Goal: Information Seeking & Learning: Learn about a topic

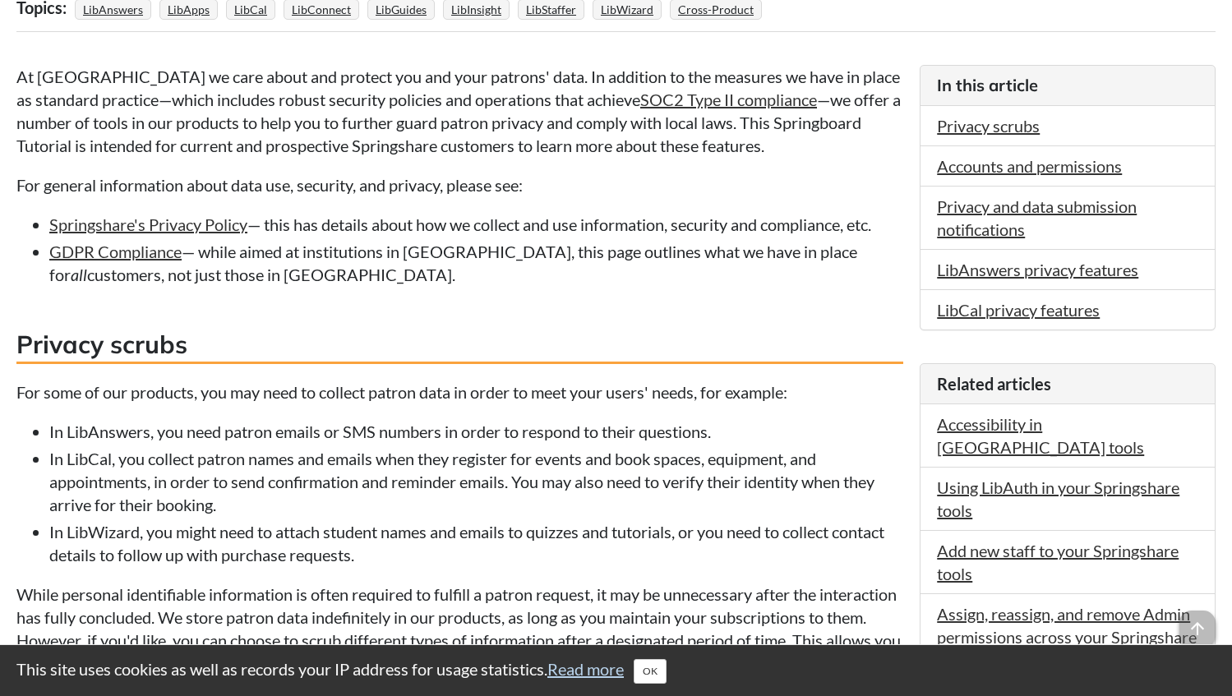
scroll to position [329, 0]
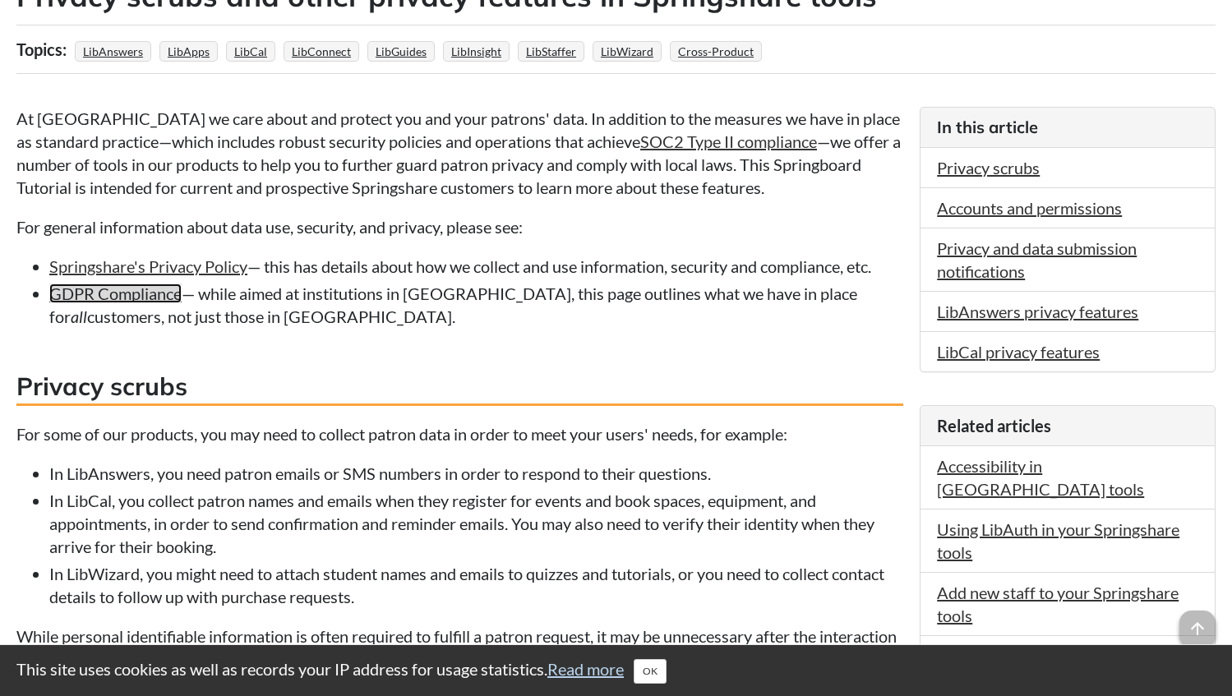
click at [126, 300] on link "GDPR Compliance" at bounding box center [115, 294] width 132 height 20
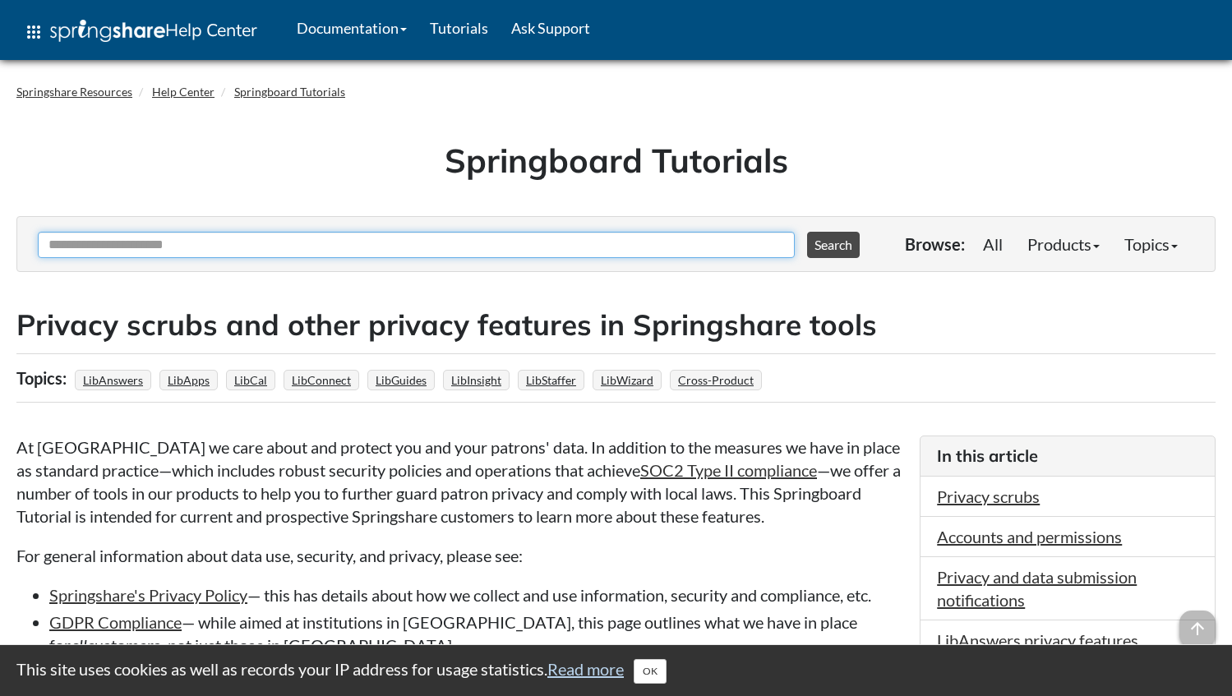
click at [136, 246] on input "Ask Another Question" at bounding box center [416, 245] width 757 height 26
type input "**********"
click at [807, 232] on button "Search" at bounding box center [833, 245] width 53 height 26
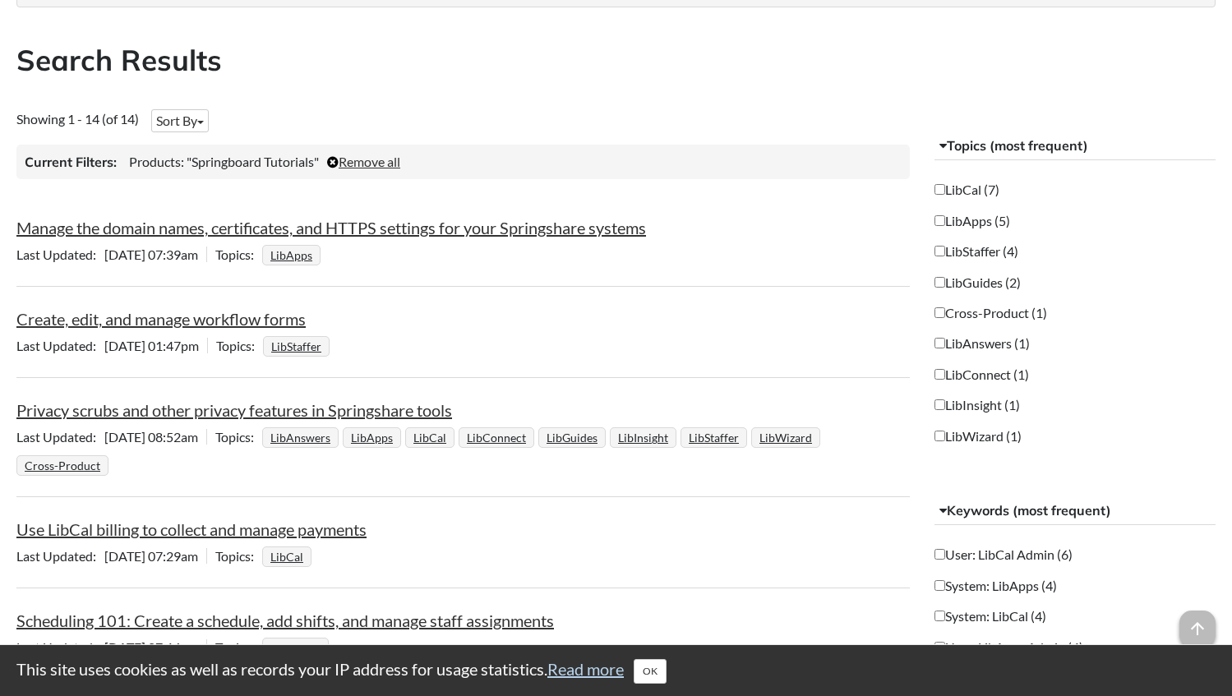
scroll to position [493, 0]
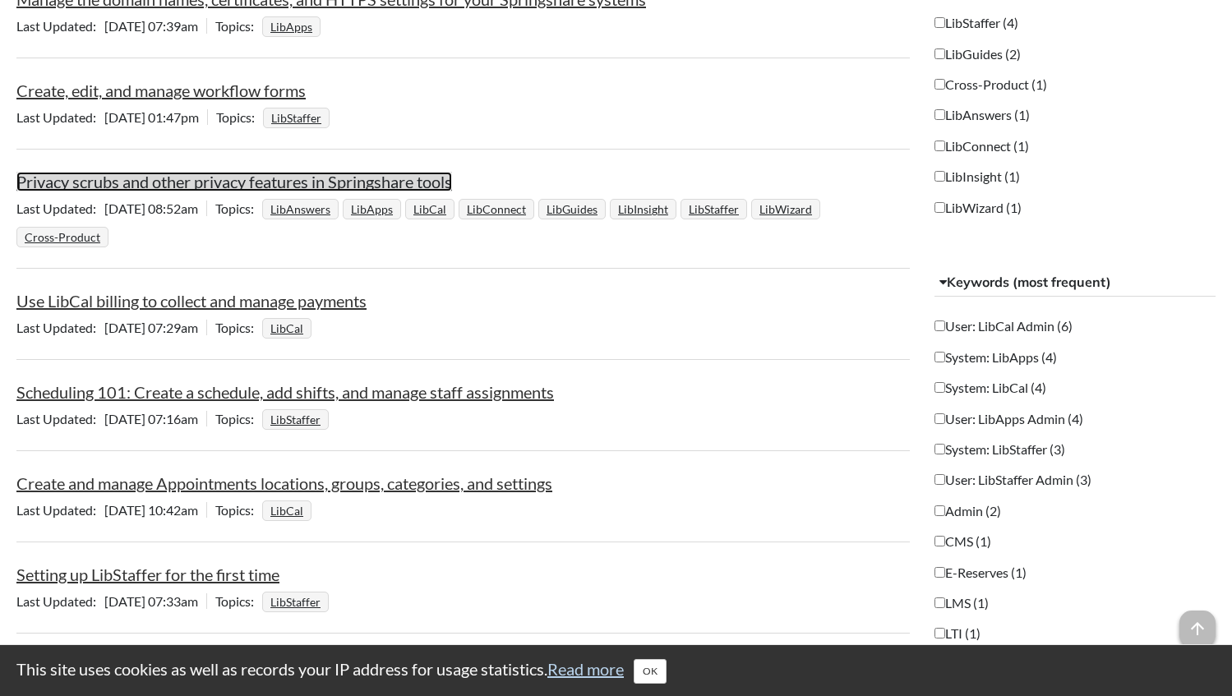
click at [237, 182] on link "Privacy scrubs and other privacy features in Springshare tools" at bounding box center [234, 182] width 436 height 20
